Goal: Communication & Community: Answer question/provide support

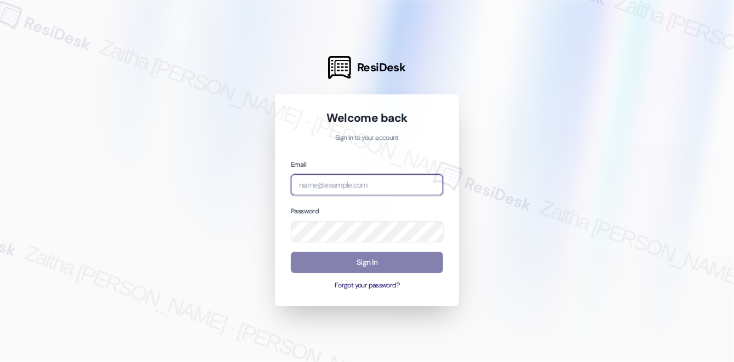
click at [351, 186] on input "email" at bounding box center [367, 184] width 152 height 21
drag, startPoint x: 315, startPoint y: 183, endPoint x: 202, endPoint y: 186, distance: 112.4
click at [202, 186] on div "ResiDesk Welcome back Sign in to your account Email icarus Password Sign In For…" at bounding box center [367, 181] width 734 height 362
click at [202, 186] on div at bounding box center [367, 181] width 734 height 362
click at [397, 177] on input "icarus" at bounding box center [367, 184] width 152 height 21
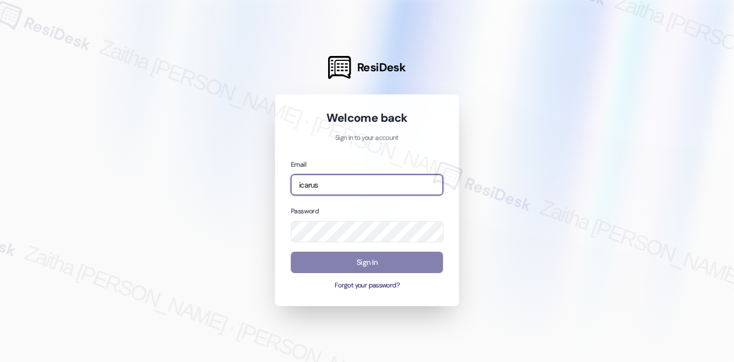
type input "[EMAIL_ADDRESS][PERSON_NAME][DOMAIN_NAME]"
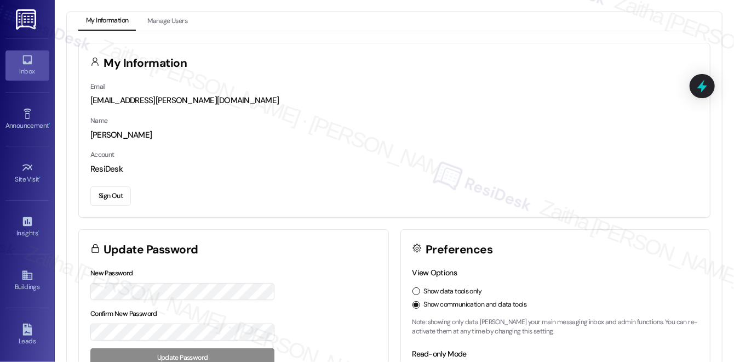
click at [31, 75] on div "Inbox" at bounding box center [27, 71] width 55 height 11
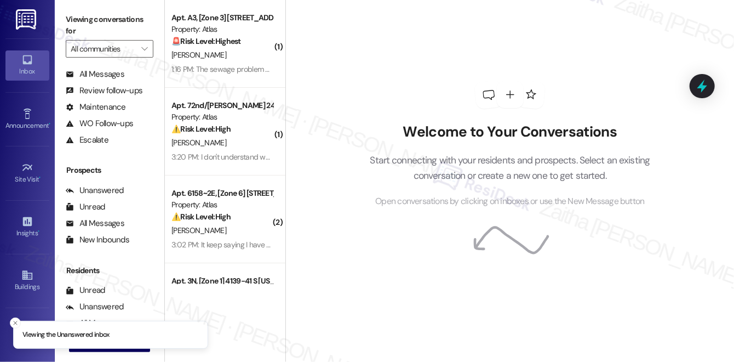
scroll to position [132, 0]
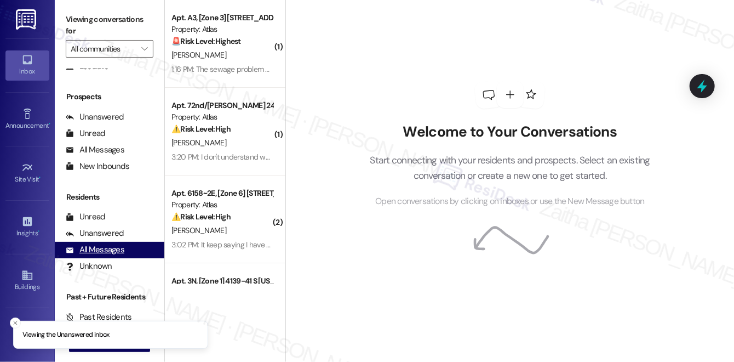
click at [105, 247] on div "All Messages" at bounding box center [95, 250] width 59 height 12
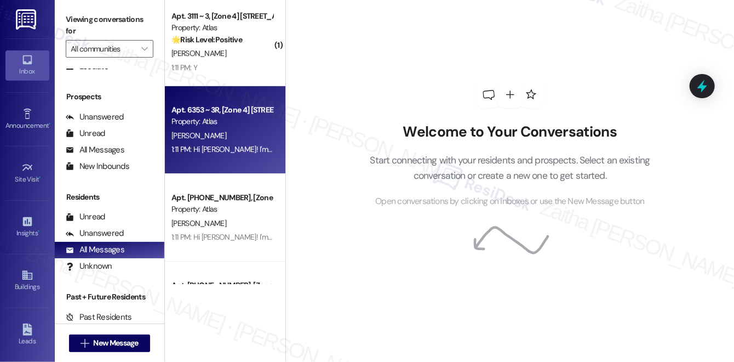
scroll to position [1893, 0]
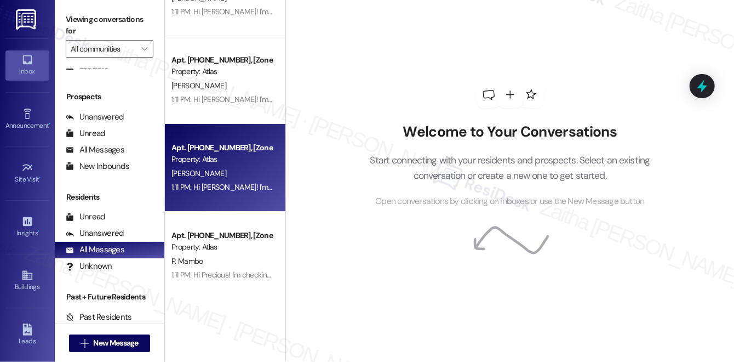
click at [247, 168] on div "[PERSON_NAME]" at bounding box center [222, 174] width 104 height 14
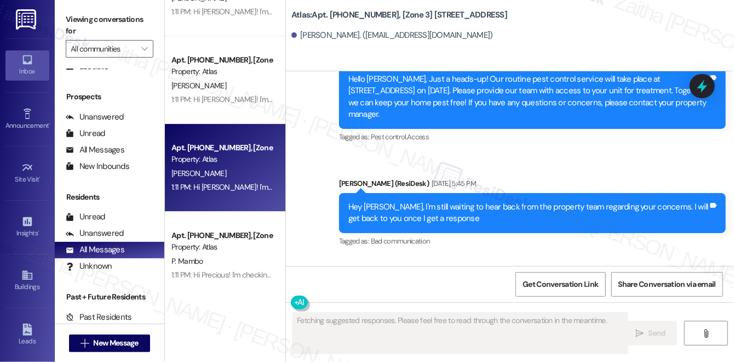
scroll to position [4747, 0]
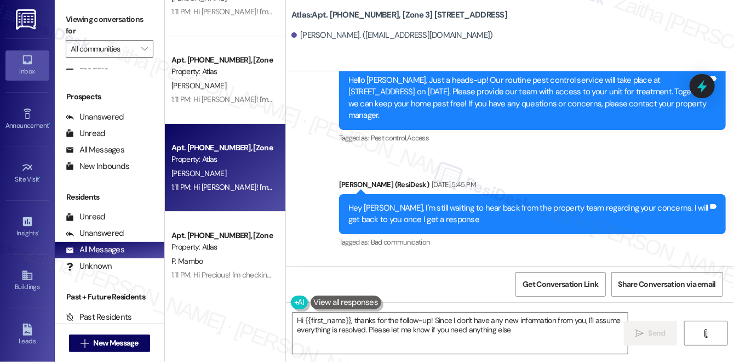
type textarea "Hi {{first_name}}, thanks for the follow-up! Since I don't have any new informa…"
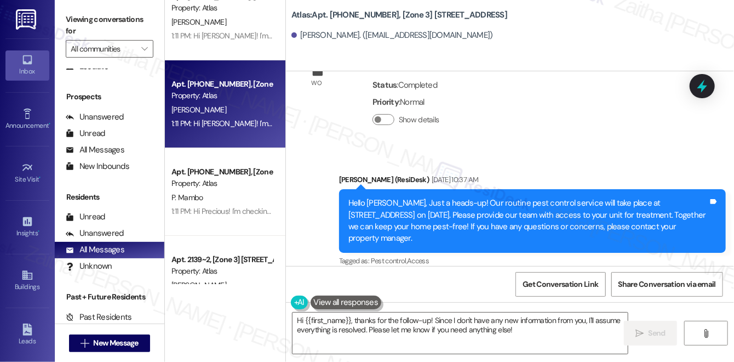
scroll to position [1993, 0]
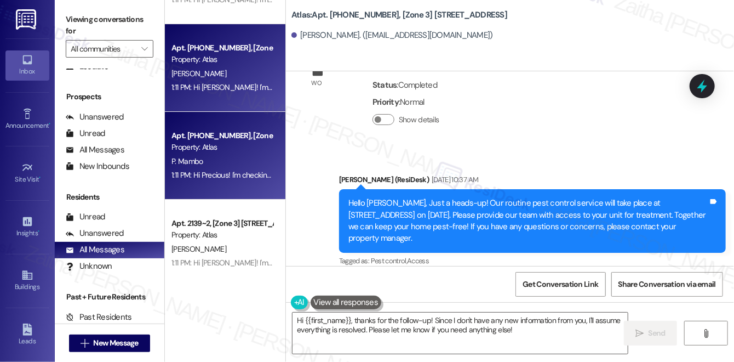
click at [229, 153] on div "Apt. [PHONE_NUMBER], [Zone 3] [STREET_ADDRESS] Property: Atlas" at bounding box center [222, 142] width 104 height 26
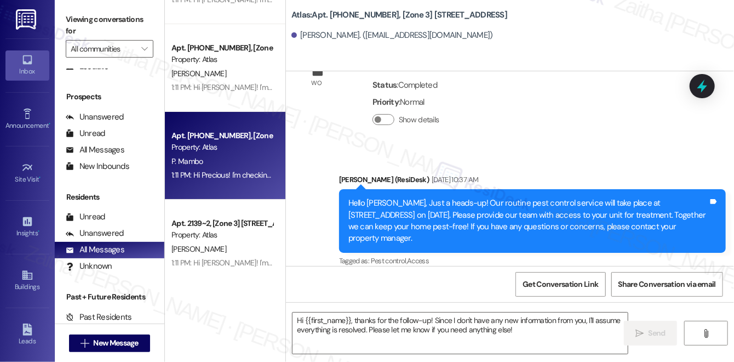
type textarea "Fetching suggested responses. Please feel free to read through the conversation…"
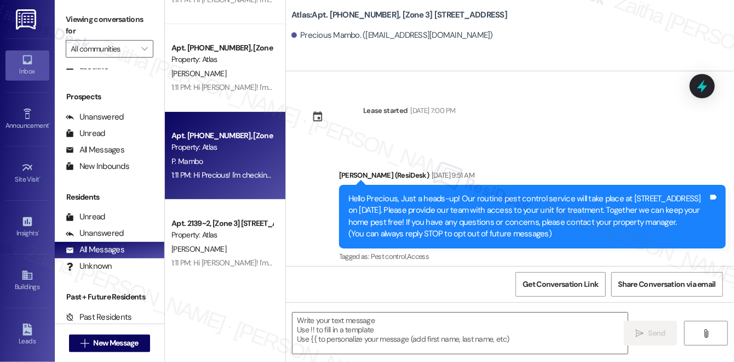
type textarea "Fetching suggested responses. Please feel free to read through the conversation…"
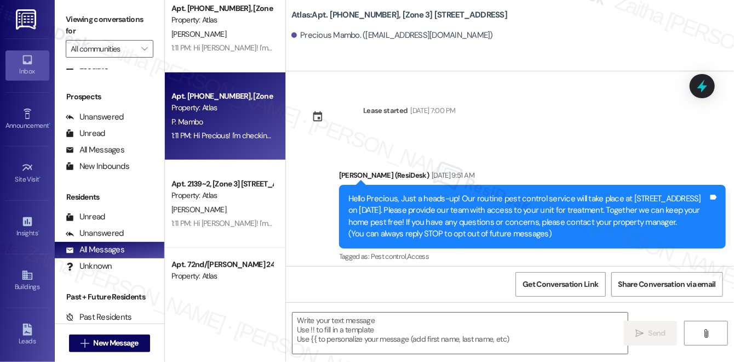
scroll to position [2093, 0]
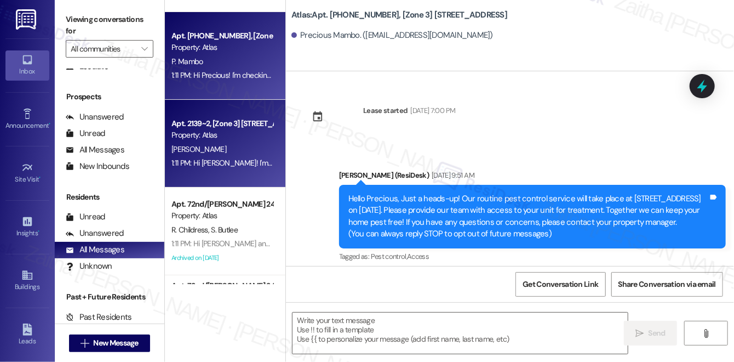
click at [229, 140] on div "Property: Atlas" at bounding box center [222, 135] width 101 height 12
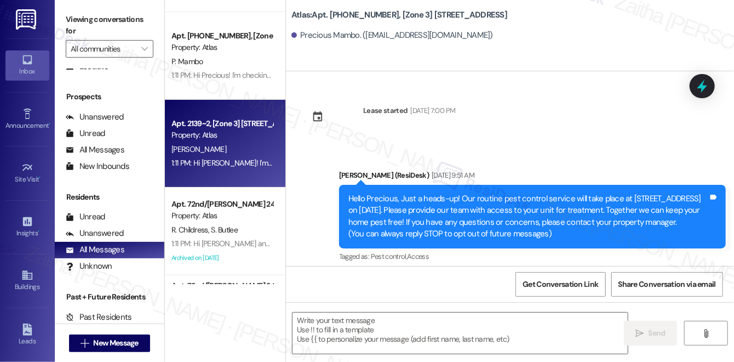
type textarea "Fetching suggested responses. Please feel free to read through the conversation…"
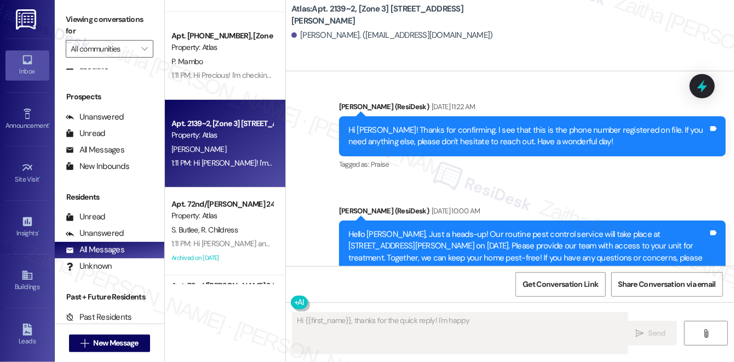
scroll to position [3323, 0]
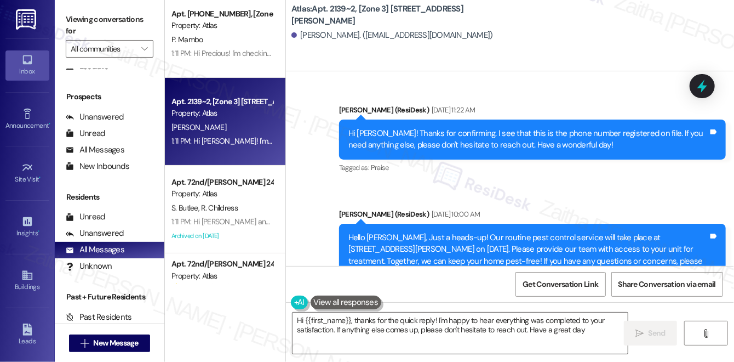
type textarea "Hi {{first_name}}, thanks for the quick reply! I'm happy to hear everything was…"
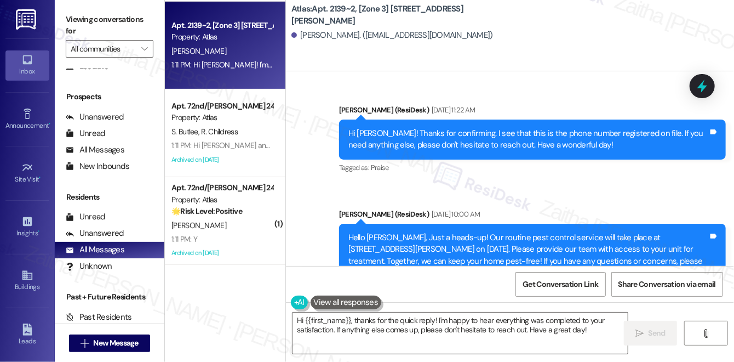
scroll to position [2193, 0]
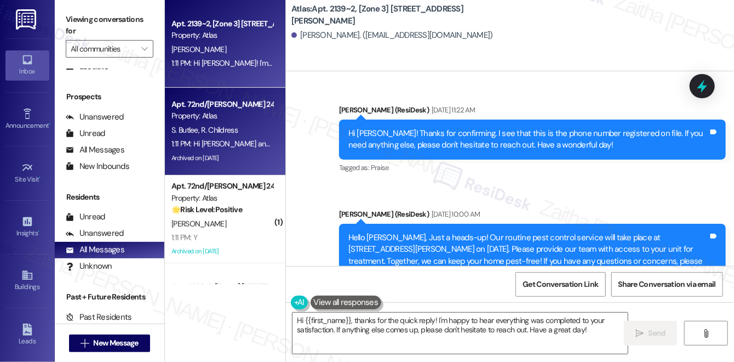
click at [242, 129] on div "[PERSON_NAME] Childress" at bounding box center [222, 130] width 104 height 14
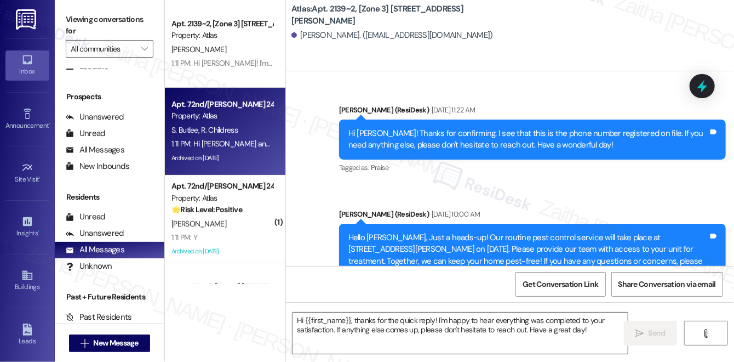
type textarea "Fetching suggested responses. Please feel free to read through the conversation…"
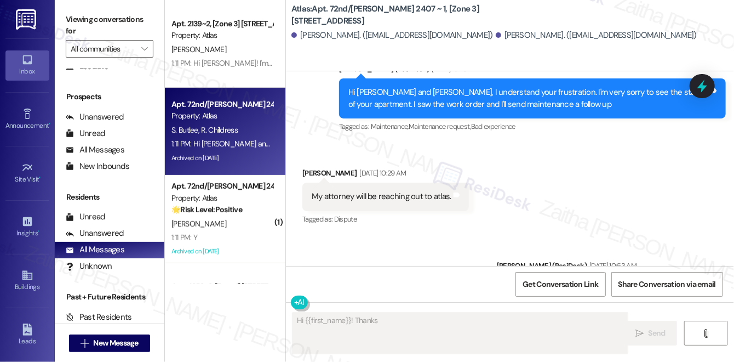
scroll to position [19180, 0]
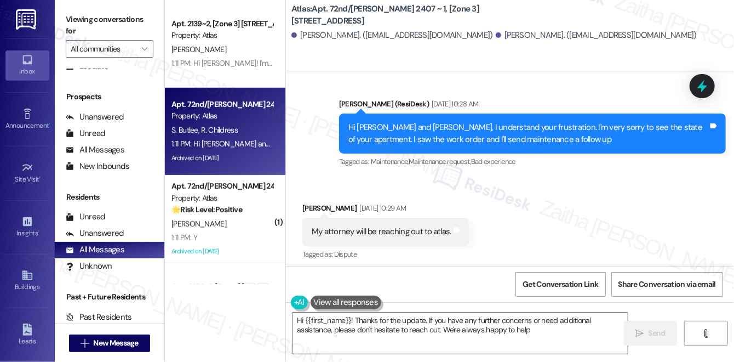
type textarea "Hi {{first_name}}! Thanks for the update. If you have any further concerns or n…"
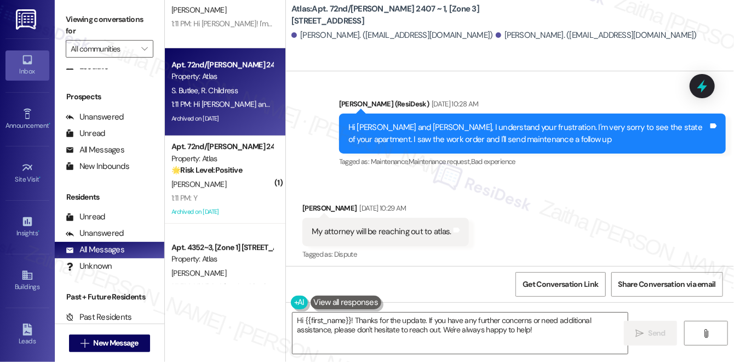
scroll to position [2292, 0]
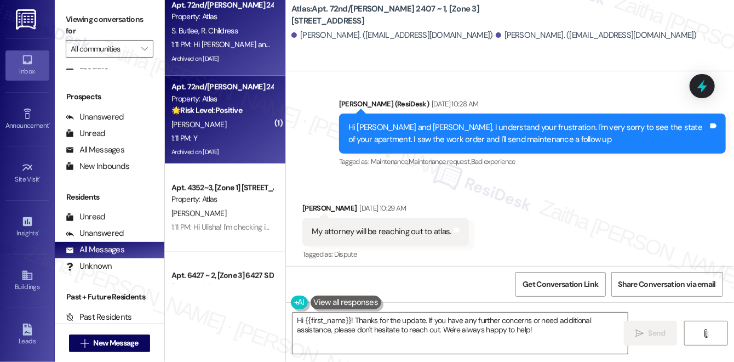
click at [248, 136] on div "1:11 PM: Y 1:11 PM: Y" at bounding box center [222, 139] width 104 height 14
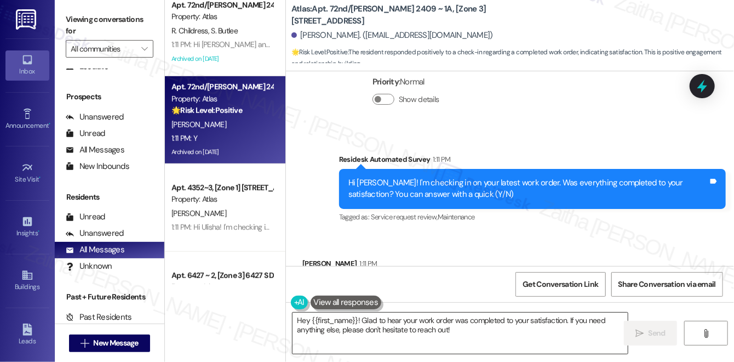
scroll to position [6437, 0]
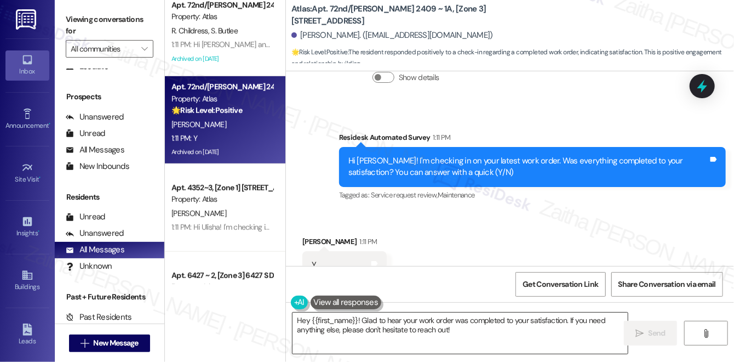
click at [309, 319] on textarea "Hey {{first_name}}! Glad to hear your work order was completed to your satisfac…" at bounding box center [460, 332] width 335 height 41
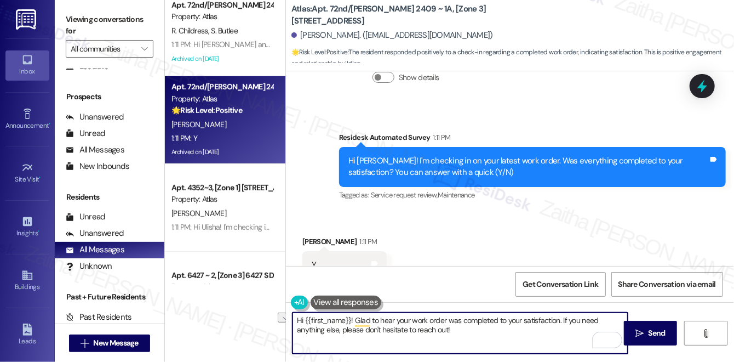
drag, startPoint x: 353, startPoint y: 322, endPoint x: 292, endPoint y: 315, distance: 61.3
click at [293, 320] on textarea "Hi {{first_name}}! Glad to hear your work order was completed to your satisfact…" at bounding box center [460, 332] width 335 height 41
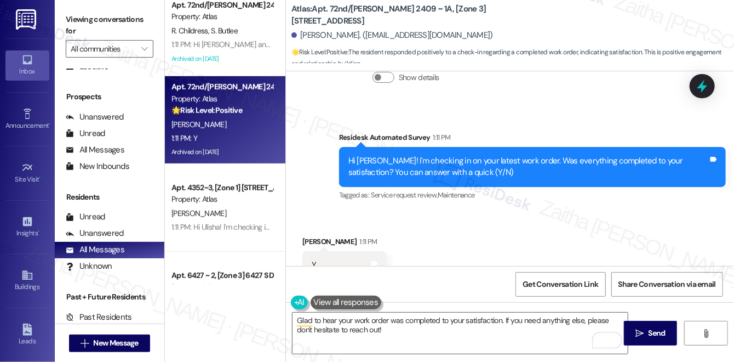
click at [312, 251] on div "Y Tags and notes" at bounding box center [345, 265] width 84 height 28
click at [311, 236] on div "[PERSON_NAME] 1:11 PM" at bounding box center [345, 243] width 84 height 15
copy div "[PERSON_NAME]"
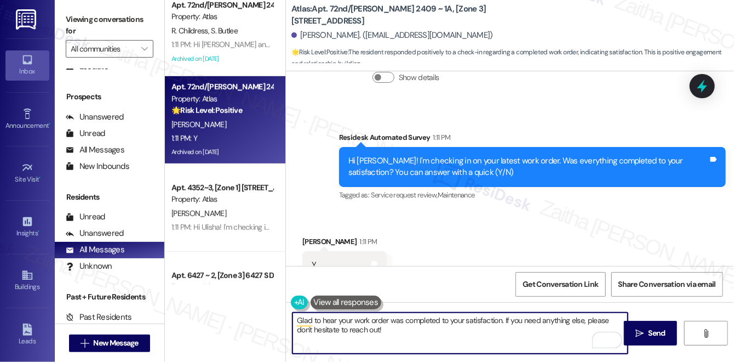
click at [499, 320] on textarea "Glad to hear your work order was completed to your satisfaction. If you need an…" at bounding box center [460, 332] width 335 height 41
paste textarea "[PERSON_NAME]"
drag, startPoint x: 533, startPoint y: 319, endPoint x: 538, endPoint y: 335, distance: 17.2
click at [538, 335] on textarea "Glad to hear your work order was completed to your satisfaction, [PERSON_NAME].…" at bounding box center [460, 332] width 335 height 41
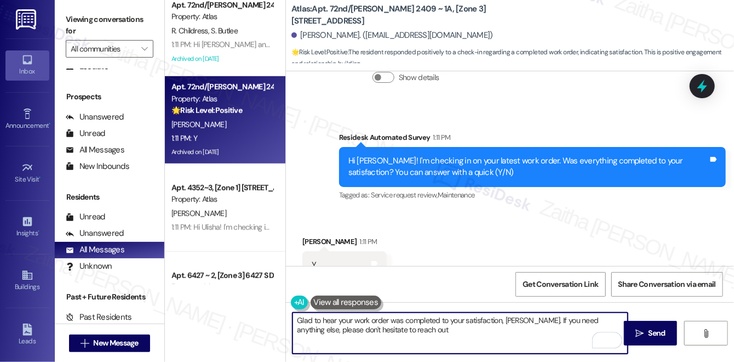
drag, startPoint x: 537, startPoint y: 318, endPoint x: 540, endPoint y: 340, distance: 22.2
click at [539, 336] on textarea "Glad to hear your work order was completed to your satisfaction, [PERSON_NAME].…" at bounding box center [460, 332] width 335 height 41
click at [540, 340] on textarea "Glad to hear your work order was completed to your satisfaction, [PERSON_NAME].…" at bounding box center [460, 332] width 335 height 41
paste textarea "We'd also love to hear your thoughts. Has {{property}} lived up to your expecta…"
type textarea "Glad to hear your work order was completed to your satisfaction, [PERSON_NAME].…"
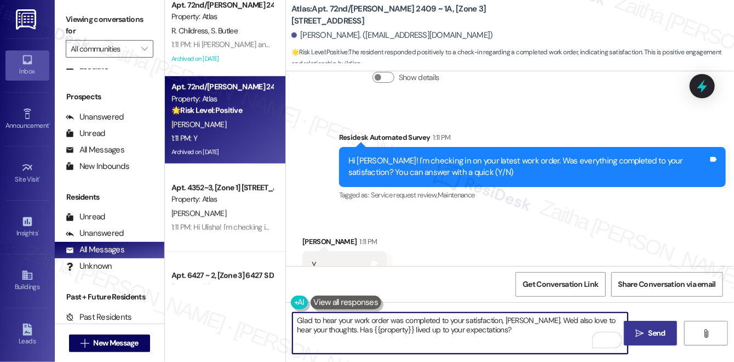
click at [654, 333] on span "Send" at bounding box center [657, 333] width 17 height 12
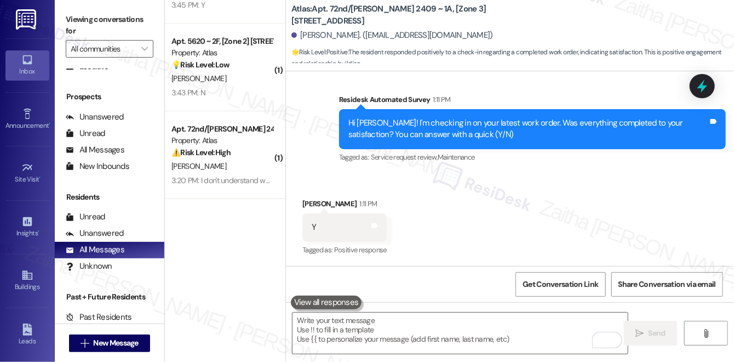
scroll to position [0, 0]
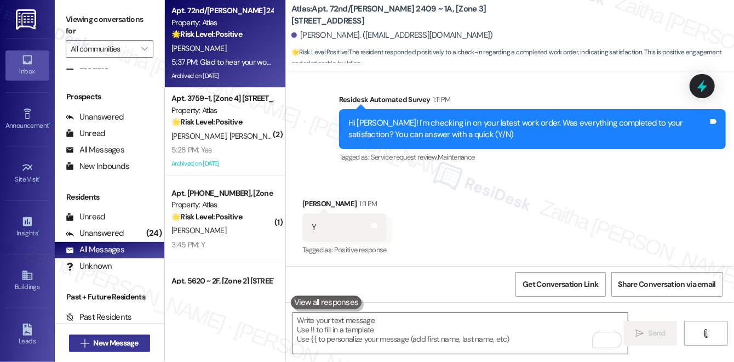
click at [107, 348] on span "New Message" at bounding box center [116, 343] width 45 height 12
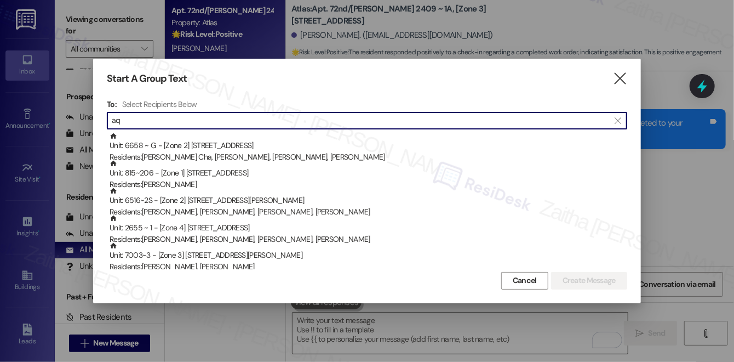
type input "a"
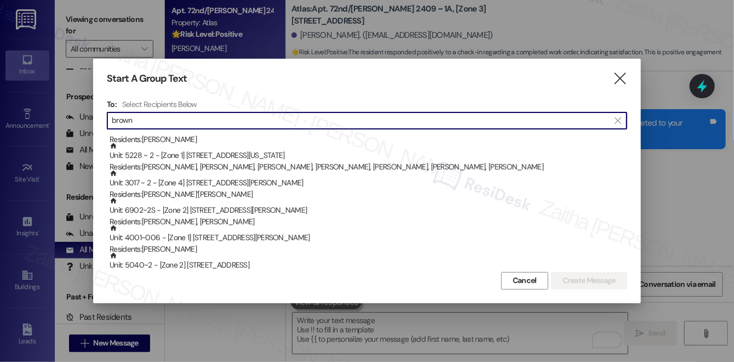
scroll to position [199, 0]
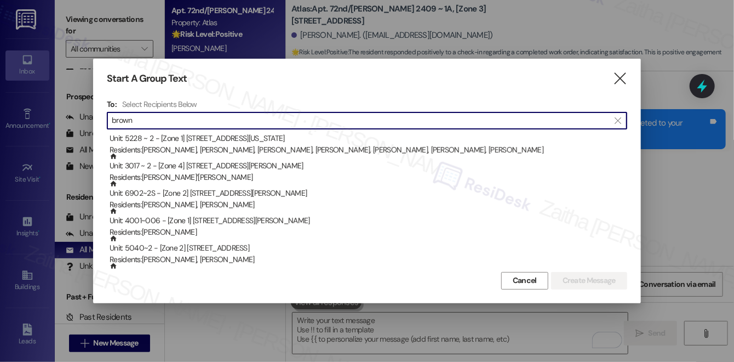
drag, startPoint x: 155, startPoint y: 118, endPoint x: 74, endPoint y: 121, distance: 80.6
click at [74, 121] on div "Start A Group Text  To: Select Recipients Below  brown  Unit: 833~122 - [Zon…" at bounding box center [367, 181] width 734 height 362
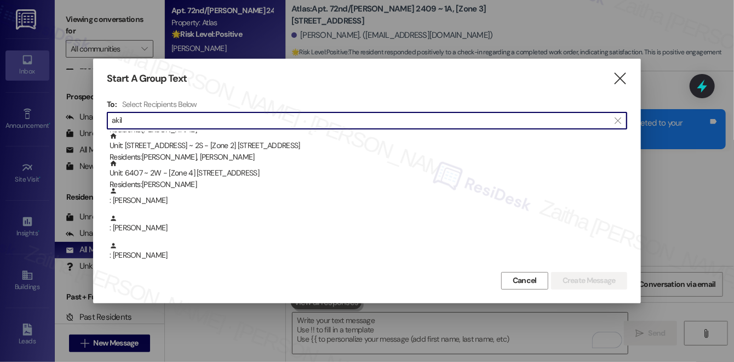
scroll to position [27, 0]
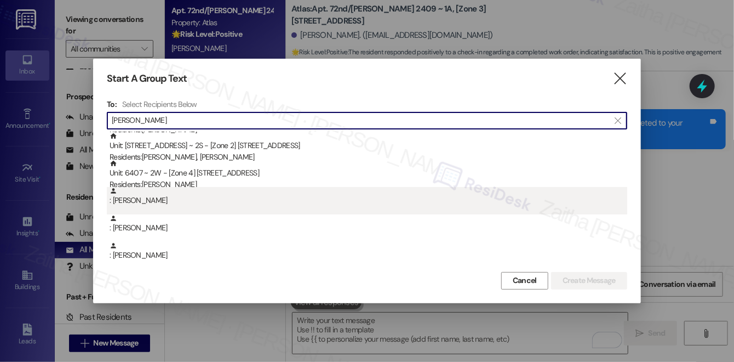
type input "[PERSON_NAME]"
click at [161, 198] on div ": [PERSON_NAME]" at bounding box center [369, 196] width 518 height 19
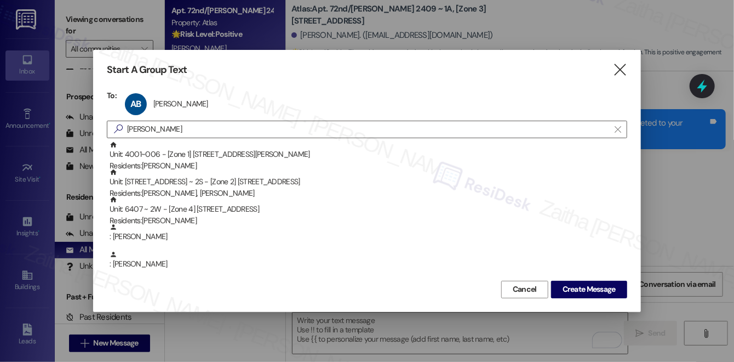
scroll to position [0, 0]
click at [586, 289] on span "Create Message" at bounding box center [589, 289] width 53 height 12
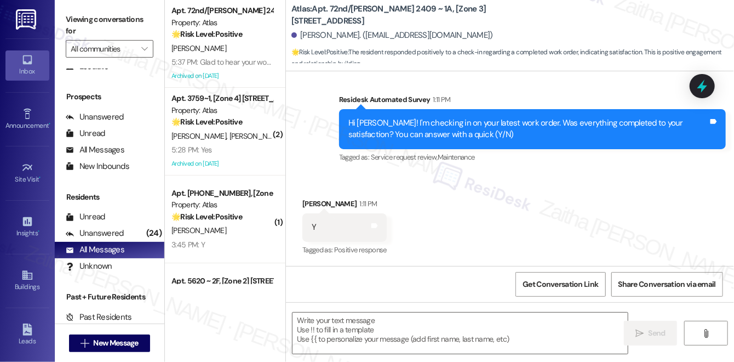
type textarea "Fetching suggested responses. Please feel free to read through the conversation…"
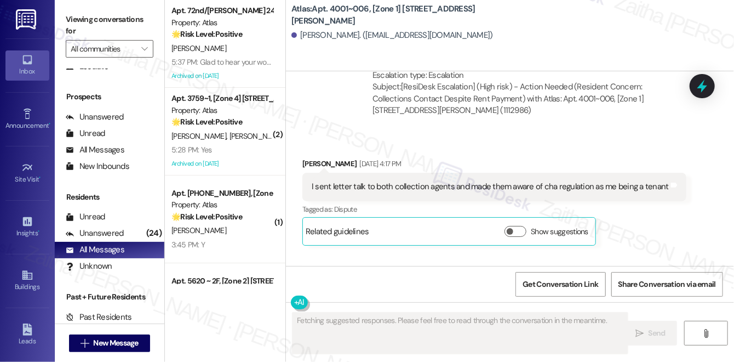
scroll to position [76841, 0]
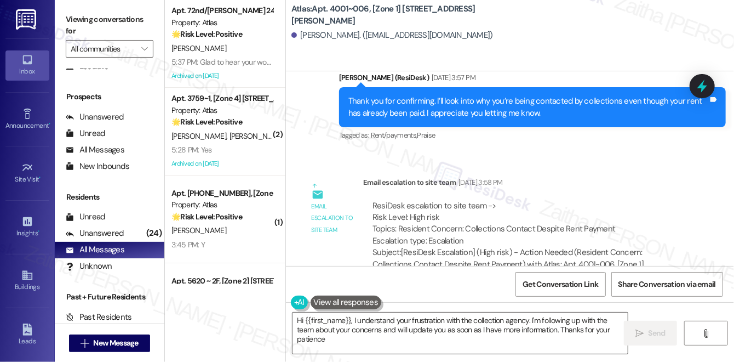
type textarea "Hi {{first_name}}, I understand your frustration with the collection agency. I'…"
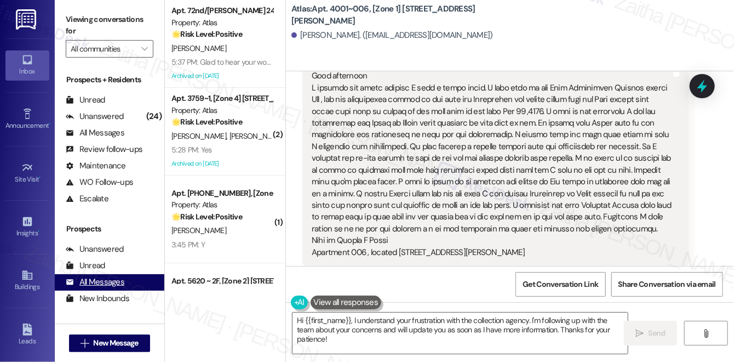
scroll to position [132, 0]
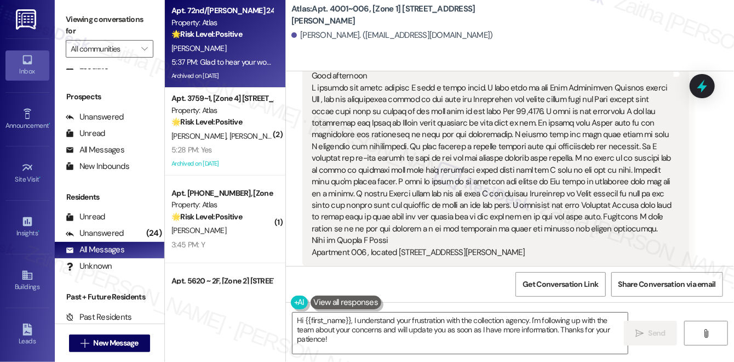
click at [220, 50] on div "[PERSON_NAME]" at bounding box center [222, 49] width 104 height 14
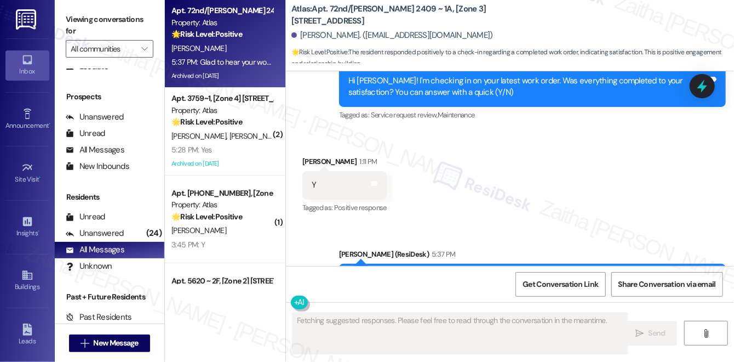
scroll to position [6541, 0]
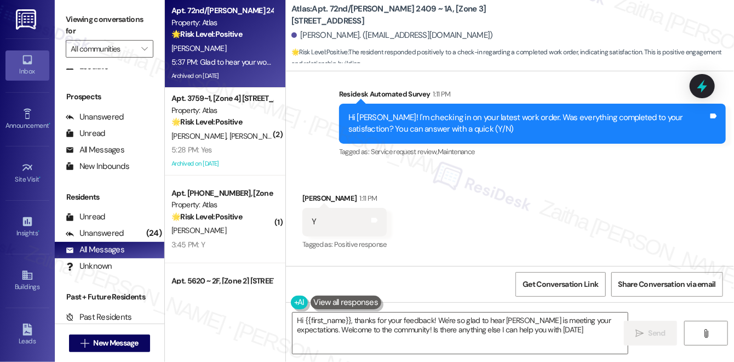
type textarea "Hi {{first_name}}, thanks for your feedback! We're so glad to hear [PERSON_NAME…"
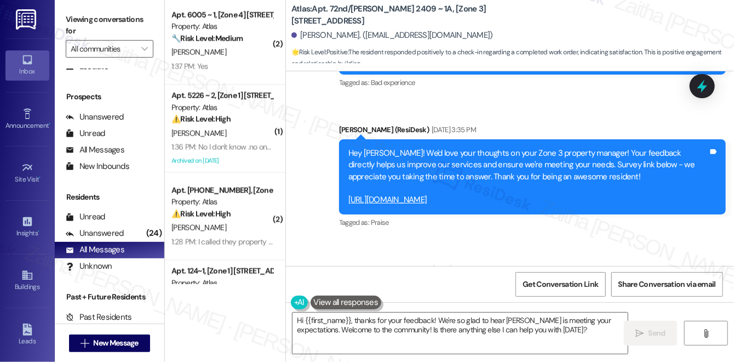
scroll to position [747, 0]
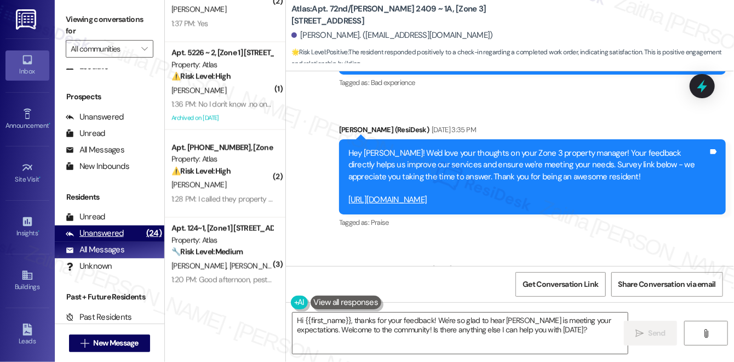
click at [93, 229] on div "Unanswered" at bounding box center [95, 233] width 58 height 12
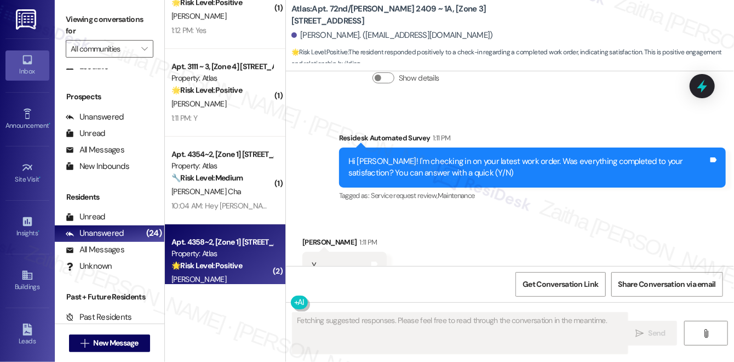
scroll to position [1683, 0]
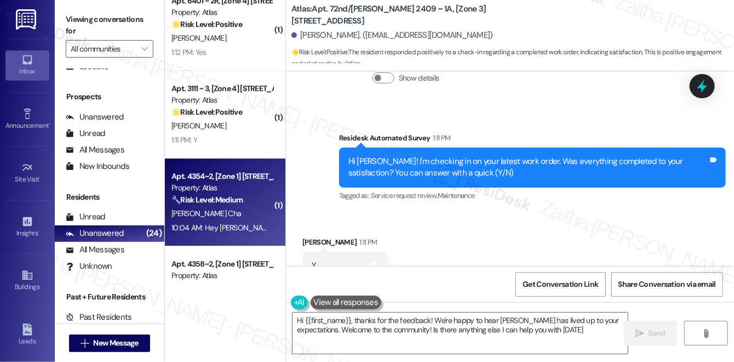
type textarea "Hi {{first_name}}, thanks for the feedback! We're happy to hear [PERSON_NAME] h…"
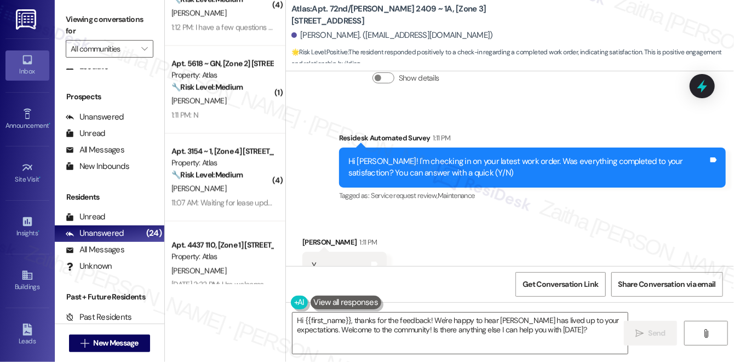
scroll to position [986, 0]
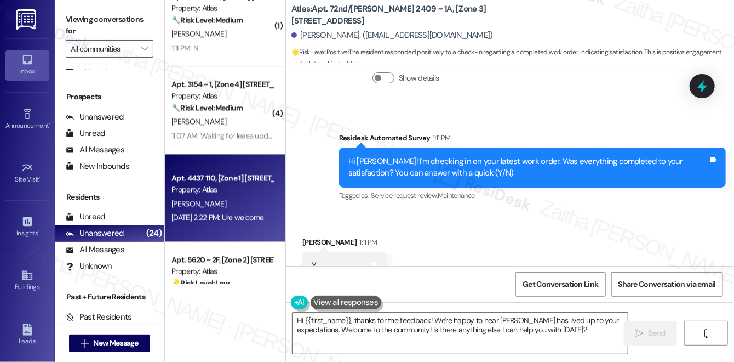
click at [228, 202] on div "[PERSON_NAME]" at bounding box center [222, 204] width 104 height 14
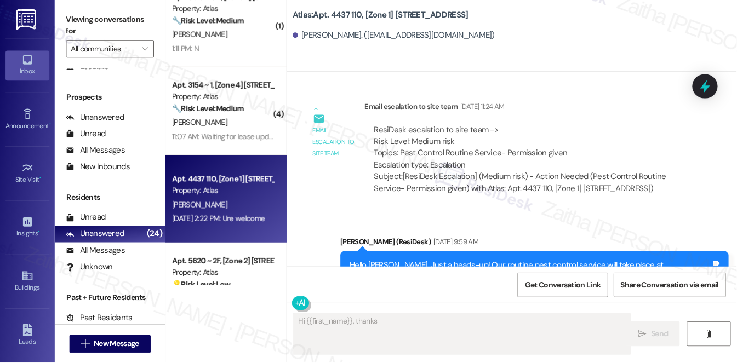
scroll to position [3946, 0]
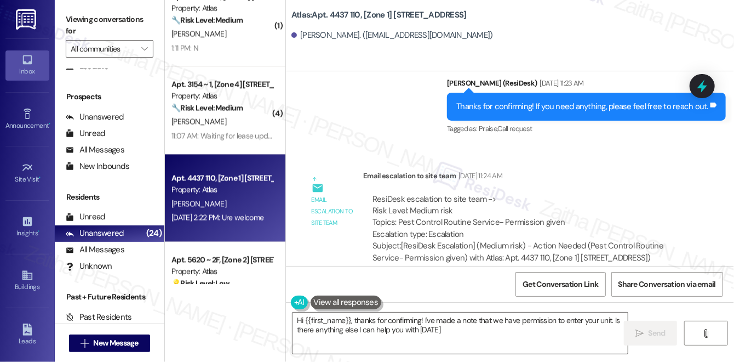
type textarea "Hi {{first_name}}, thanks for confirming! I've made a note that we have permiss…"
click at [369, 186] on div "ResiDesk escalation to site team -> Risk Level: Medium risk Topics: Pest Contro…" at bounding box center [526, 228] width 326 height 87
drag, startPoint x: 688, startPoint y: 229, endPoint x: 585, endPoint y: 196, distance: 108.2
click at [687, 229] on div "Email escalation to site team Email escalation to site team [DATE] 11:24 AM Res…" at bounding box center [495, 221] width 403 height 118
click at [549, 287] on span "Get Conversation Link" at bounding box center [561, 284] width 76 height 12
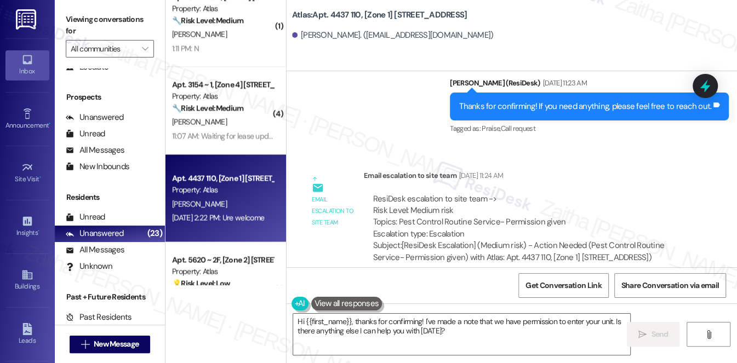
scroll to position [130, 0]
